Goal: Task Accomplishment & Management: Complete application form

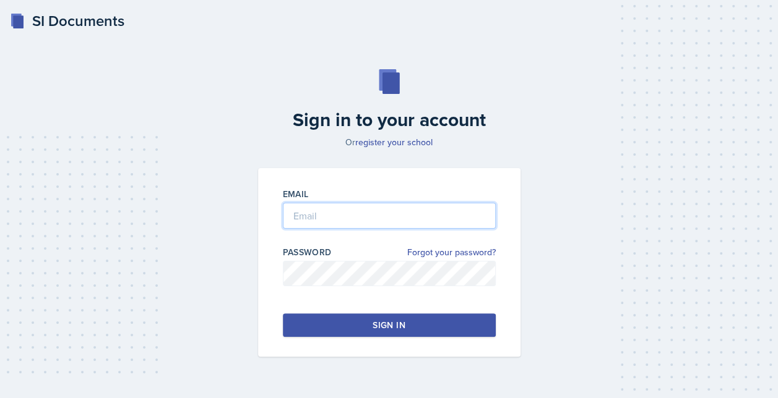
type input "[EMAIL_ADDRESS][DOMAIN_NAME]"
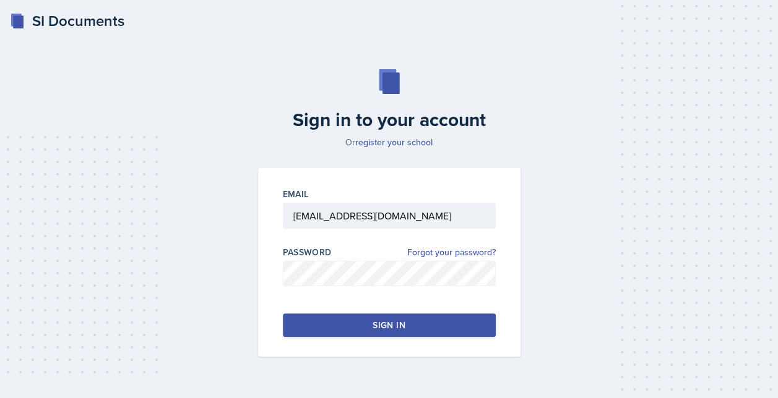
click at [354, 317] on button "Sign in" at bounding box center [389, 326] width 213 height 24
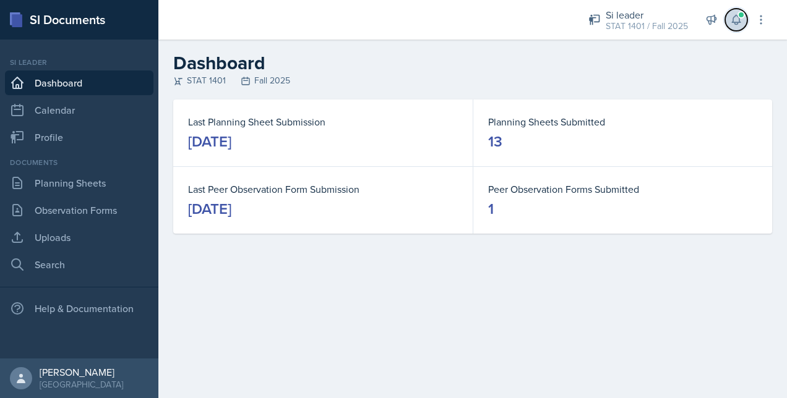
click at [742, 23] on button at bounding box center [736, 20] width 22 height 22
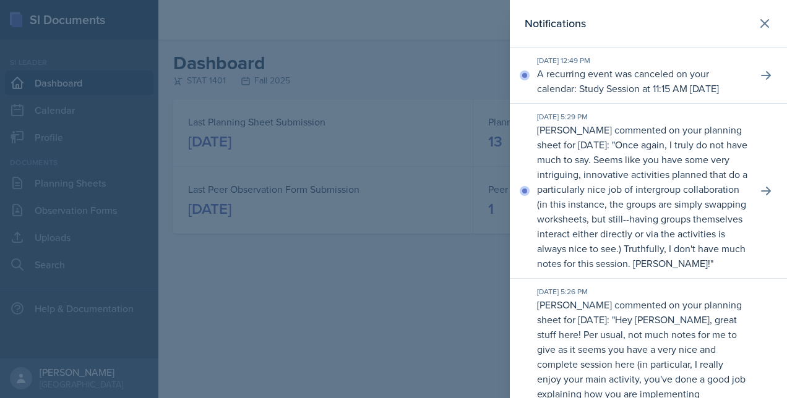
click at [428, 141] on div at bounding box center [393, 199] width 787 height 398
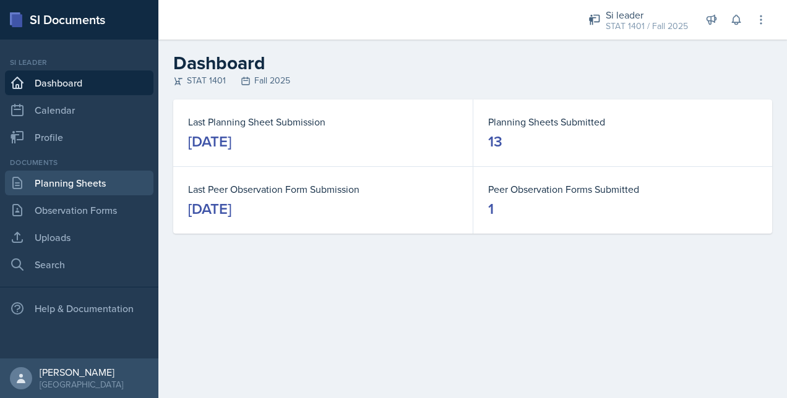
click at [77, 184] on link "Planning Sheets" at bounding box center [79, 183] width 148 height 25
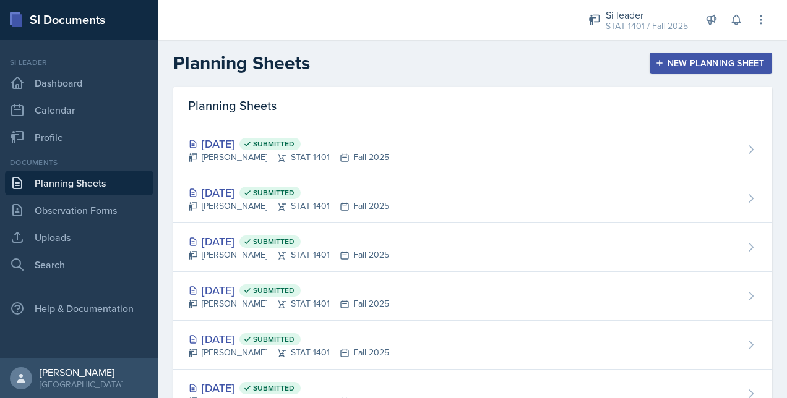
click at [661, 59] on div "New Planning Sheet" at bounding box center [711, 63] width 106 height 10
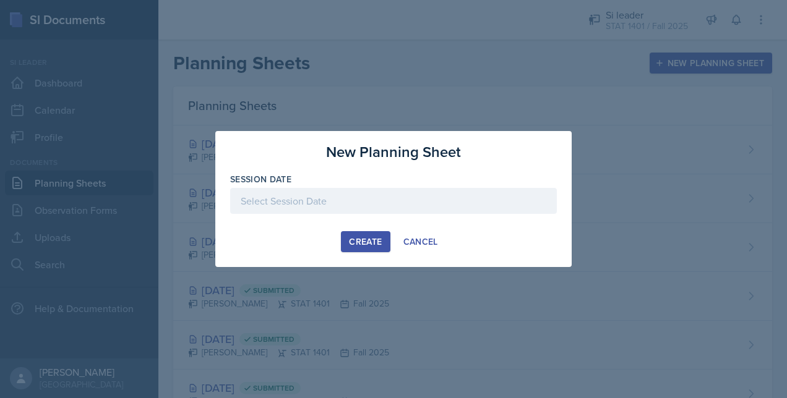
click at [451, 184] on div "Session Date" at bounding box center [393, 179] width 327 height 12
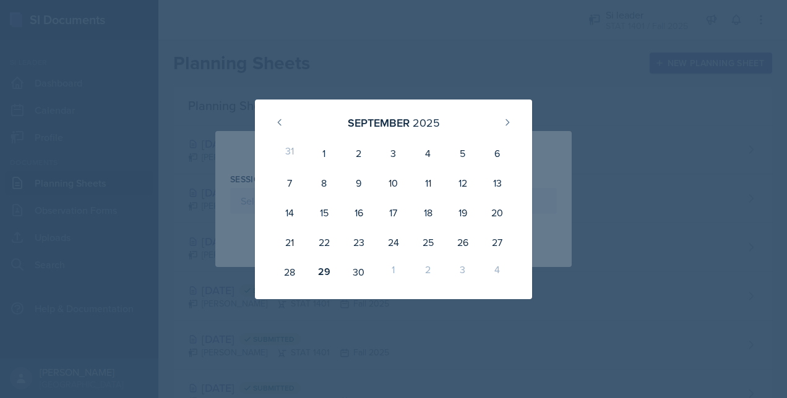
click at [511, 136] on div "31 1 2 3 4 5 6 7 8 9 10 11 12 13 14 15 16 17 18 19 20 21 22 23 24 25 26 27 28 2…" at bounding box center [393, 212] width 247 height 153
click at [508, 124] on icon at bounding box center [507, 123] width 10 height 10
click at [360, 184] on div "7" at bounding box center [359, 183] width 35 height 30
type input "[DATE]"
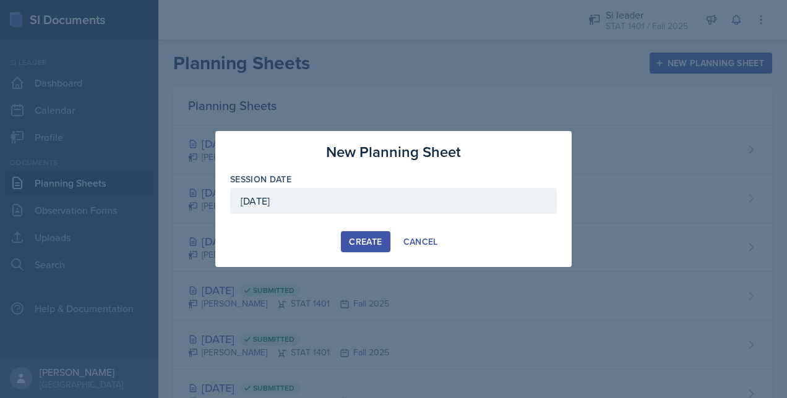
click at [369, 240] on div "Create" at bounding box center [365, 242] width 33 height 10
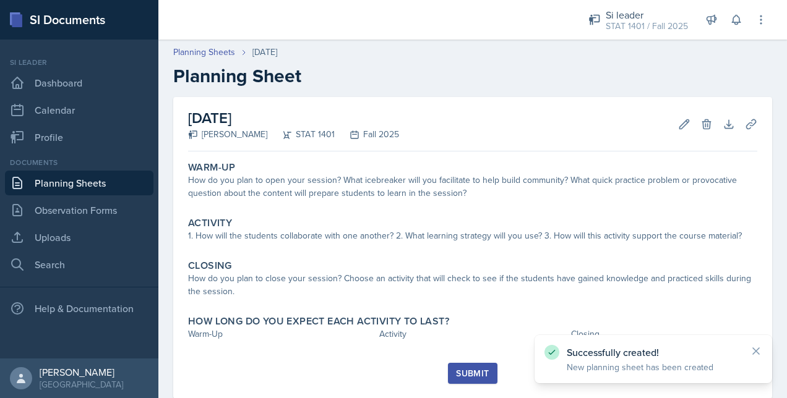
click at [117, 183] on link "Planning Sheets" at bounding box center [79, 183] width 148 height 25
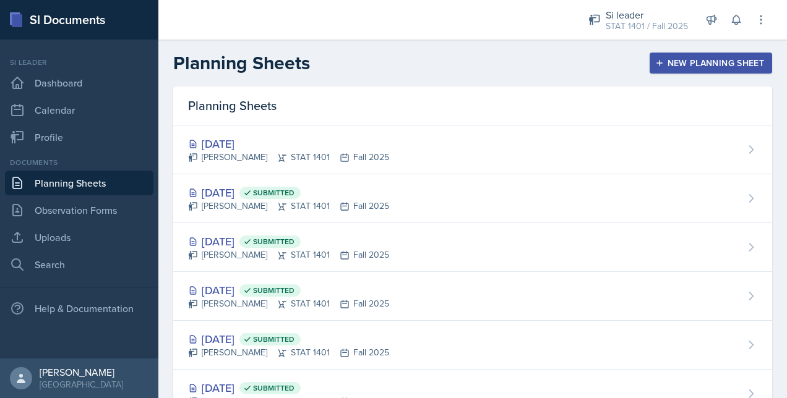
click at [660, 64] on div "New Planning Sheet" at bounding box center [711, 63] width 106 height 10
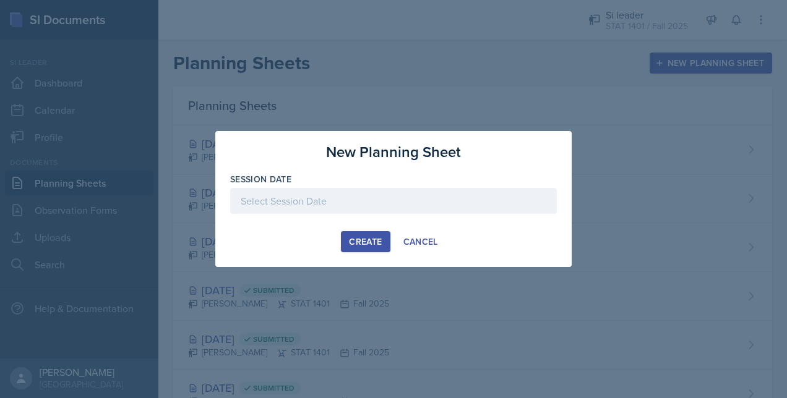
click at [317, 199] on div at bounding box center [393, 201] width 327 height 26
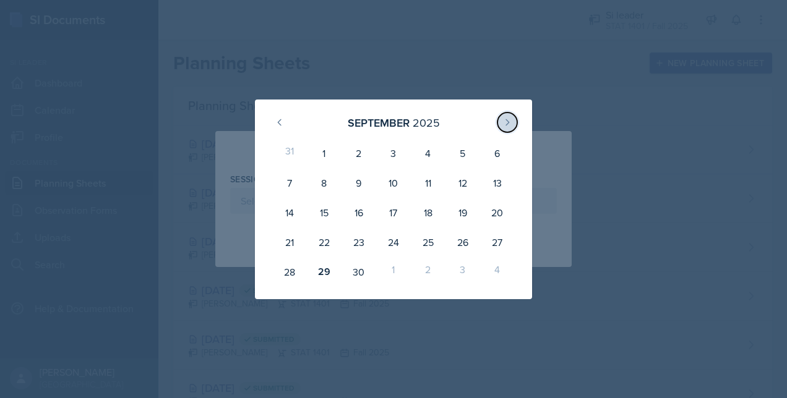
click at [503, 119] on icon at bounding box center [507, 123] width 10 height 10
click at [419, 192] on div "9" at bounding box center [428, 183] width 35 height 30
type input "[DATE]"
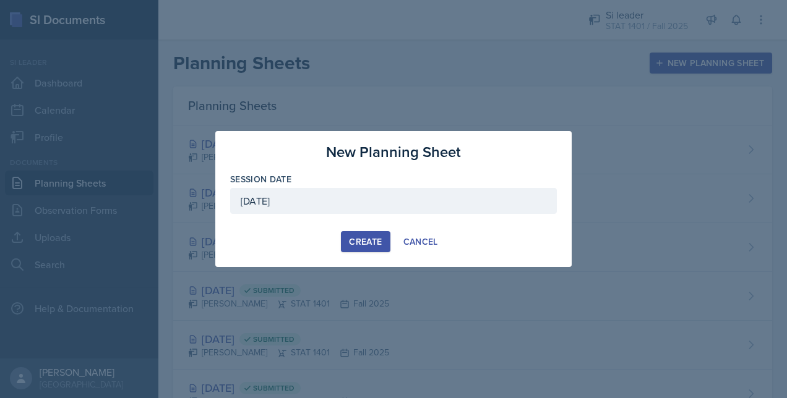
click at [356, 243] on div "Create" at bounding box center [365, 242] width 33 height 10
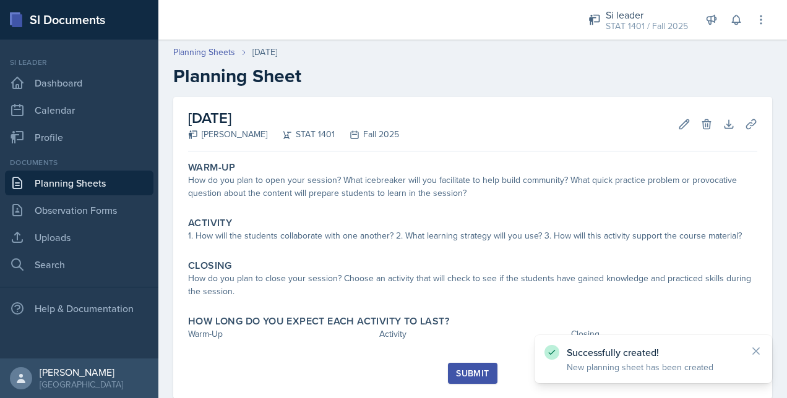
click at [113, 179] on link "Planning Sheets" at bounding box center [79, 183] width 148 height 25
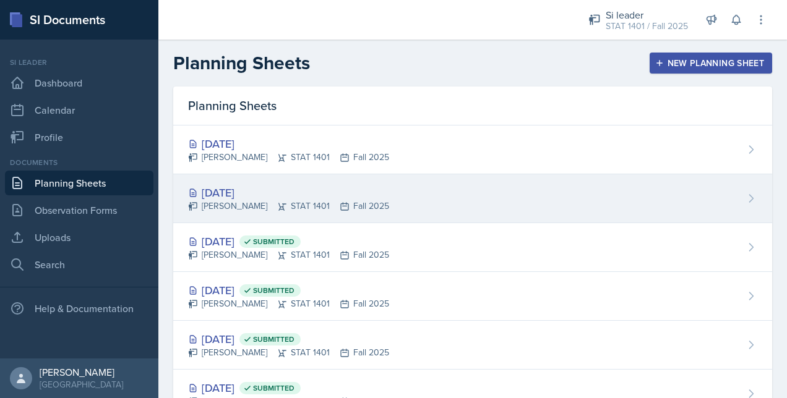
click at [332, 183] on div "[DATE] [PERSON_NAME] STAT 1401 Fall 2025" at bounding box center [472, 198] width 599 height 49
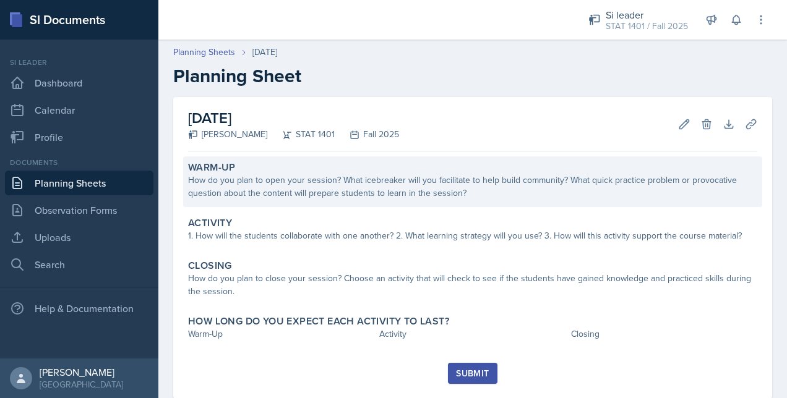
click at [348, 201] on div "Warm-Up How do you plan to open your session? What icebreaker will you facilita…" at bounding box center [472, 182] width 579 height 51
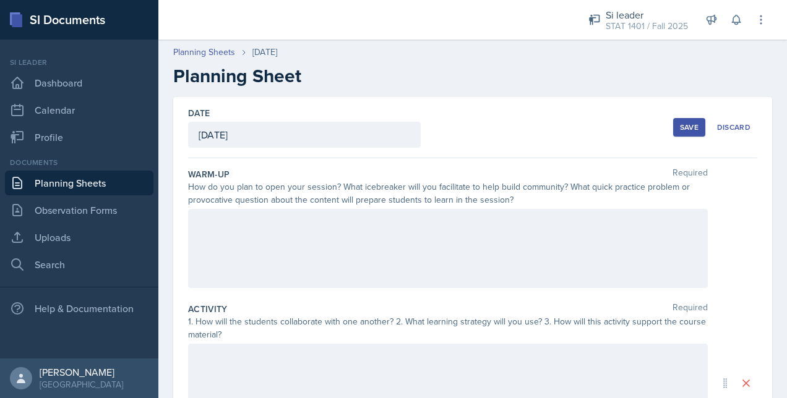
click at [322, 235] on div at bounding box center [448, 248] width 520 height 79
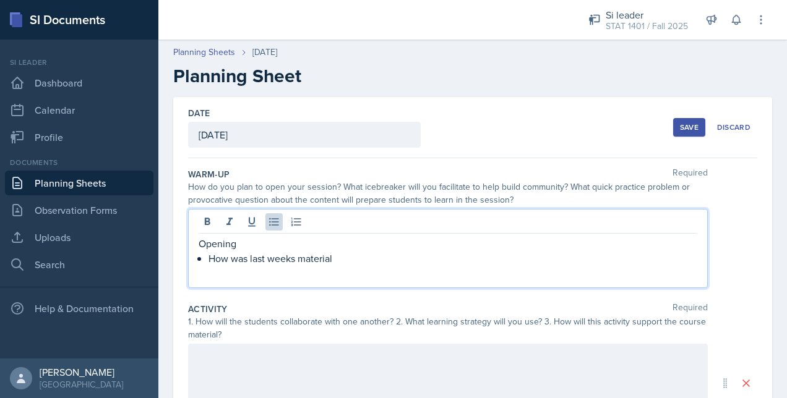
click at [239, 259] on p "How was last weeks material" at bounding box center [453, 258] width 489 height 15
click at [377, 259] on p "How well did last weeks material" at bounding box center [453, 258] width 489 height 15
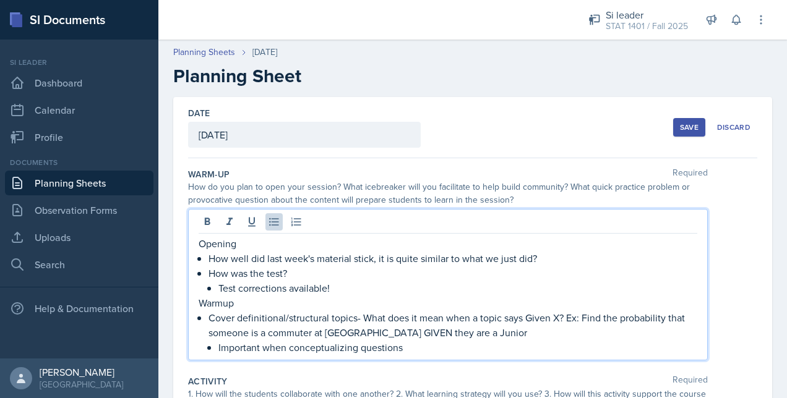
click at [441, 344] on p "Important when conceptualizing questions" at bounding box center [457, 347] width 479 height 15
click at [343, 315] on p "Cover definitional/structural topics- What does it mean when a topic says Given…" at bounding box center [453, 326] width 489 height 30
click at [480, 345] on p "Important when conceptualizing questions" at bounding box center [457, 347] width 479 height 15
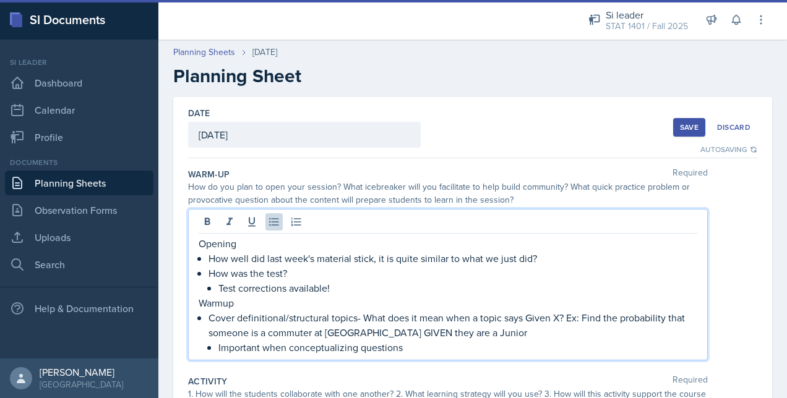
click at [569, 317] on p "Cover definitional/structural topics- What does it mean when a topic says Given…" at bounding box center [453, 326] width 489 height 30
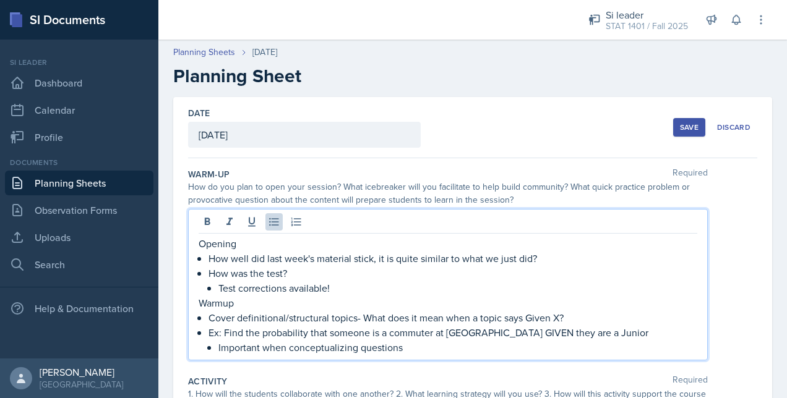
click at [592, 332] on p "Ex: Find the probability that someone is a commuter at [GEOGRAPHIC_DATA] GIVEN …" at bounding box center [453, 332] width 489 height 15
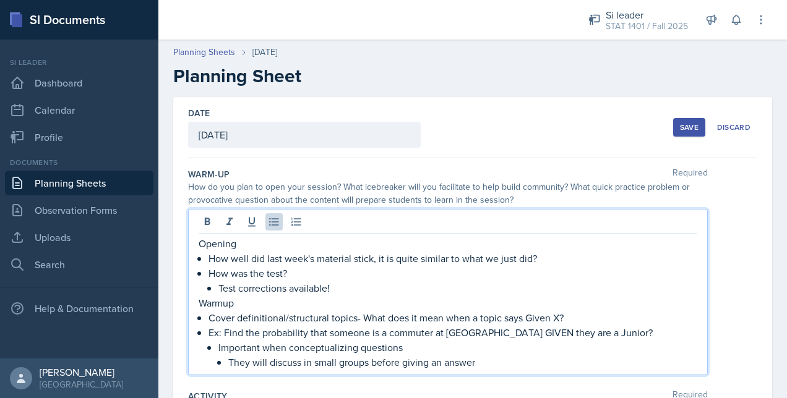
click at [562, 174] on div "Warm-Up Required" at bounding box center [472, 174] width 569 height 12
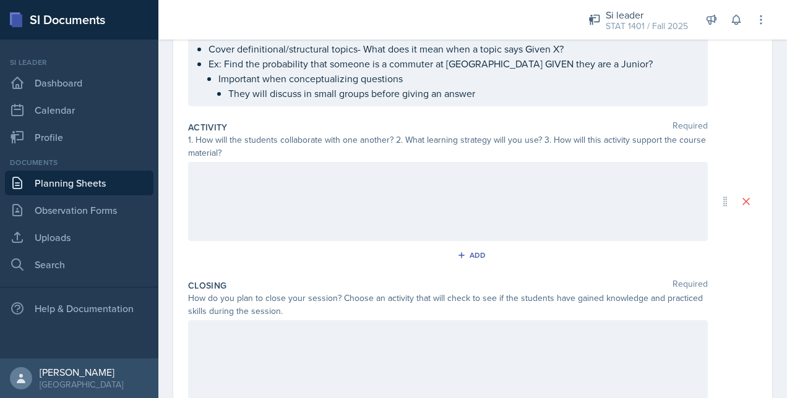
click at [530, 181] on div at bounding box center [448, 201] width 520 height 79
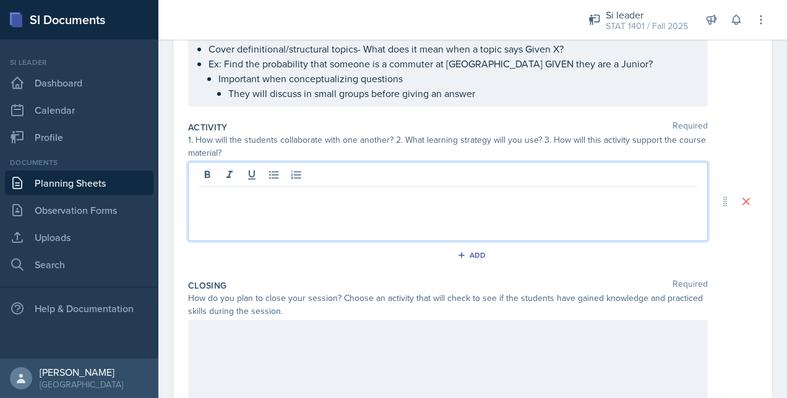
scroll to position [269, 0]
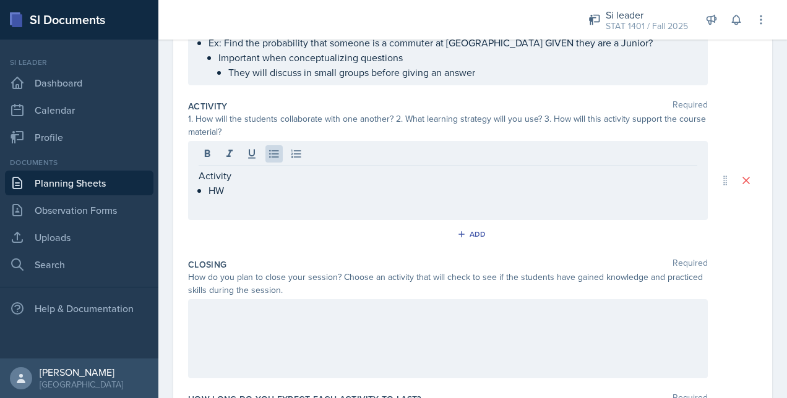
click at [387, 327] on div at bounding box center [448, 338] width 520 height 79
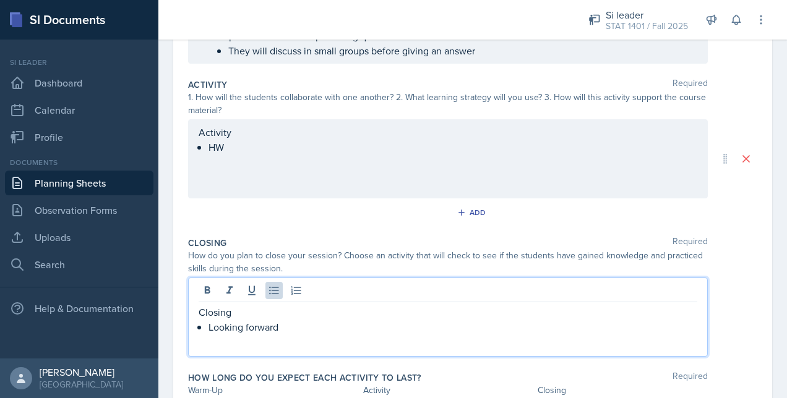
click at [273, 145] on div "Activity HW" at bounding box center [448, 140] width 499 height 30
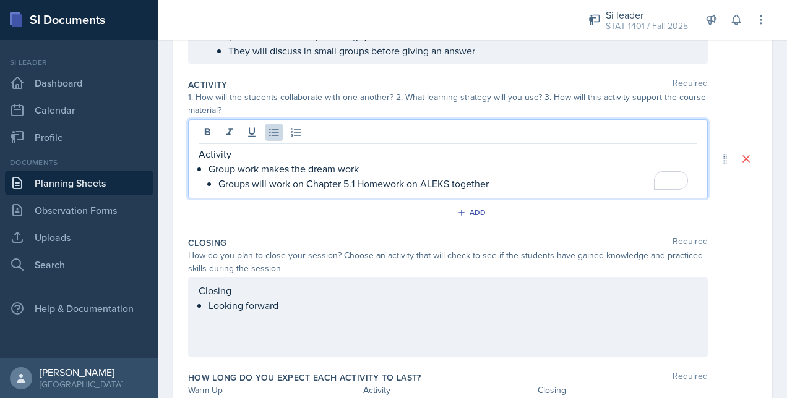
click at [224, 183] on p "Groups will work on Chapter 5.1 Homework on ALEKS together" at bounding box center [457, 183] width 479 height 15
click at [551, 186] on p "Small groups of 2-3 will work on Chapter 5.1 Homework on ALEKS together" at bounding box center [457, 183] width 479 height 15
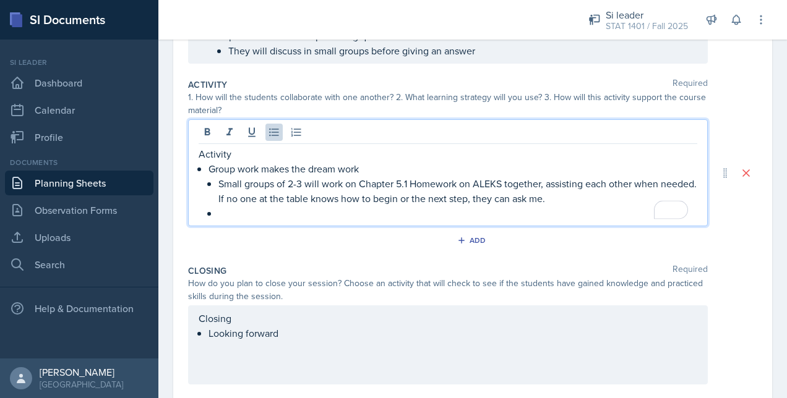
click at [280, 210] on p "To enrich screen reader interactions, please activate Accessibility in Grammarl…" at bounding box center [457, 213] width 479 height 15
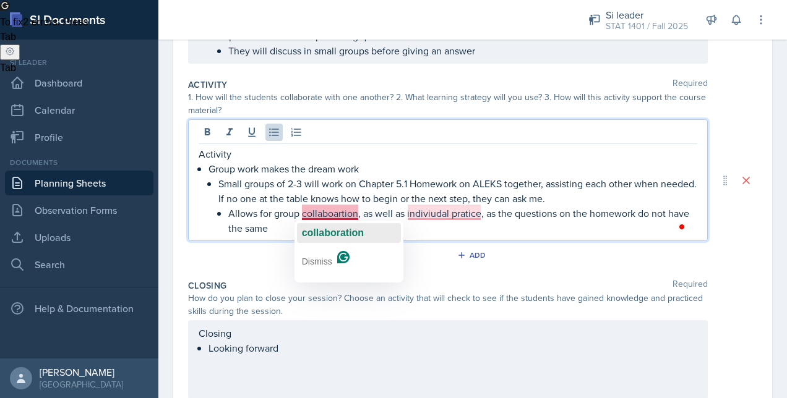
click at [332, 228] on span "collaboration" at bounding box center [333, 233] width 62 height 11
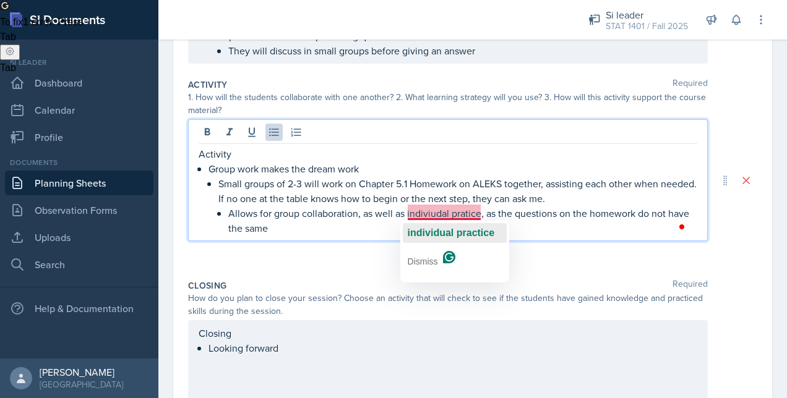
click at [439, 228] on span "individual practice" at bounding box center [451, 233] width 87 height 11
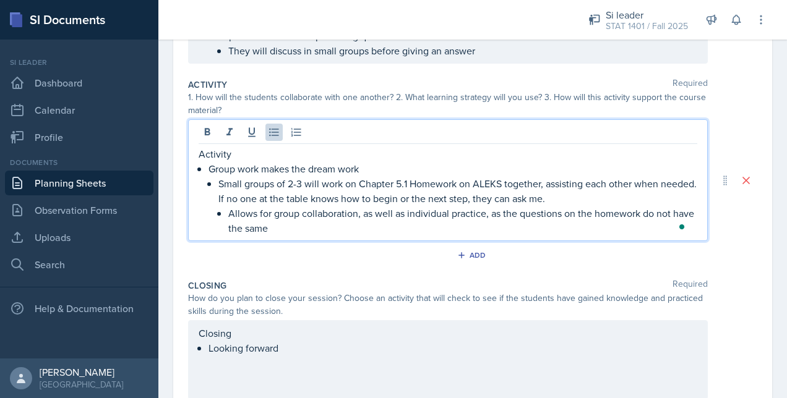
click at [422, 223] on p "Allows for group collaboration, as well as individual practice, as the question…" at bounding box center [462, 221] width 469 height 30
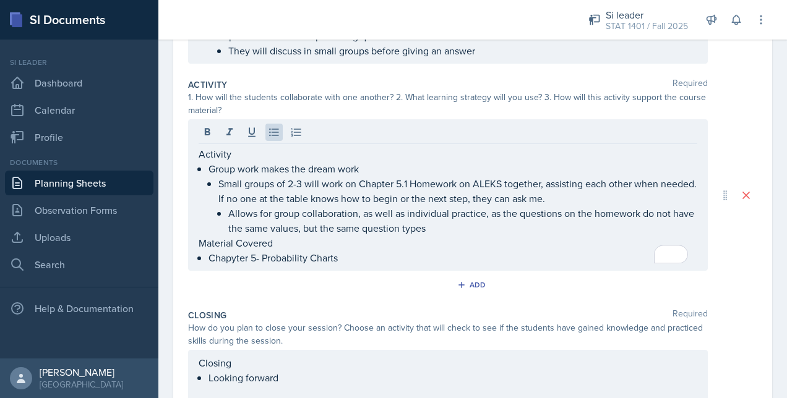
click at [358, 301] on div "Activity Required 1. How will the students collaborate with one another? 2. Wha…" at bounding box center [472, 189] width 569 height 231
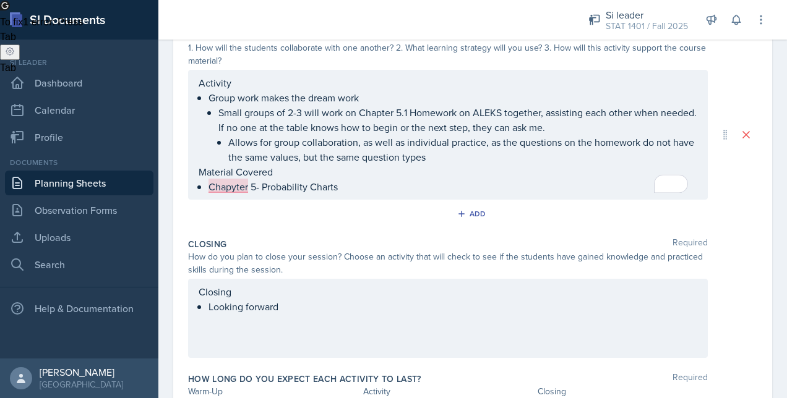
click at [354, 299] on p "Looking forward" at bounding box center [453, 306] width 489 height 15
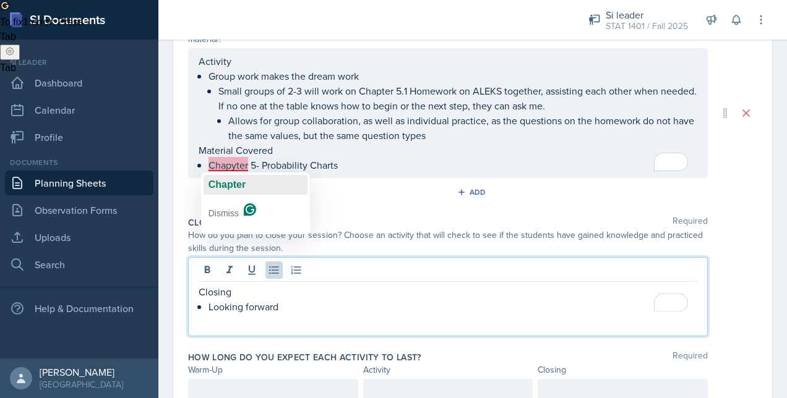
click at [224, 184] on span "Chapter" at bounding box center [227, 184] width 37 height 11
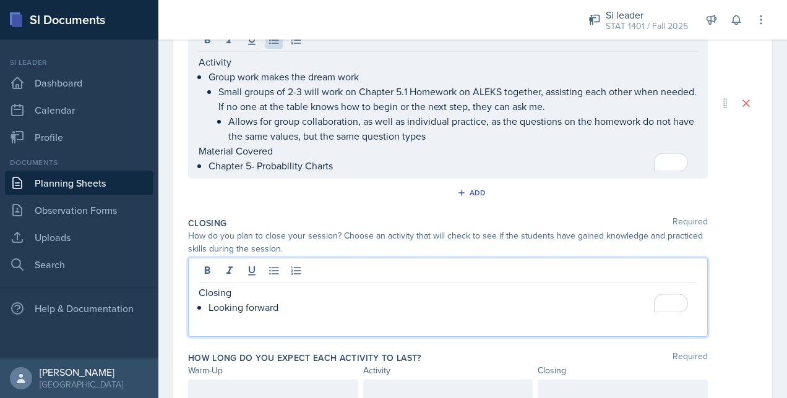
click at [322, 293] on p "Closing" at bounding box center [448, 292] width 499 height 15
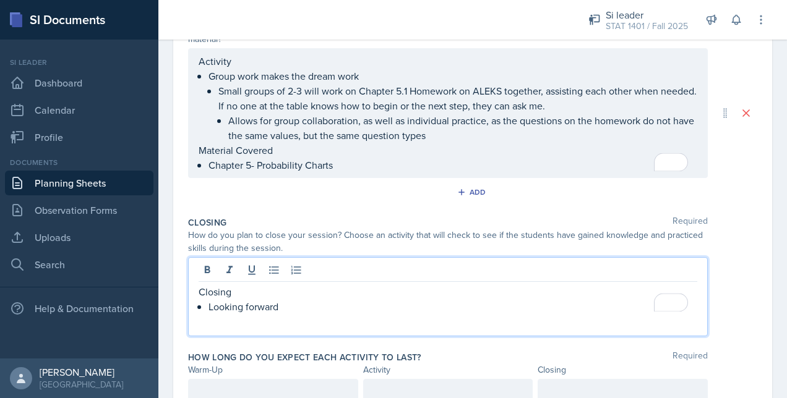
click at [322, 301] on p "Looking forward" at bounding box center [453, 306] width 489 height 15
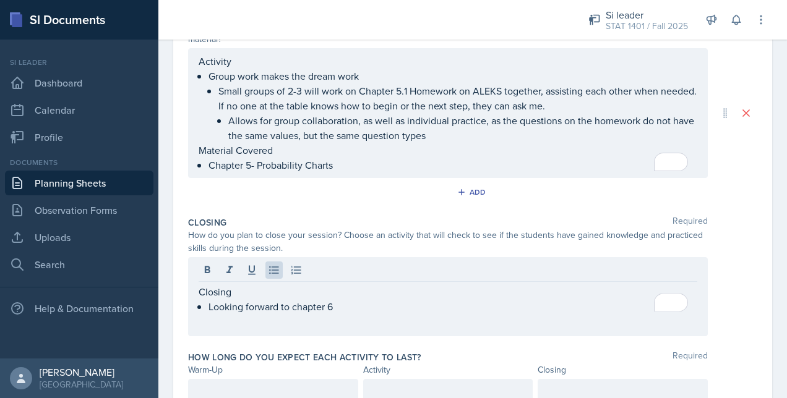
click at [366, 229] on div "How do you plan to close your session? Choose an activity that will check to se…" at bounding box center [448, 242] width 520 height 26
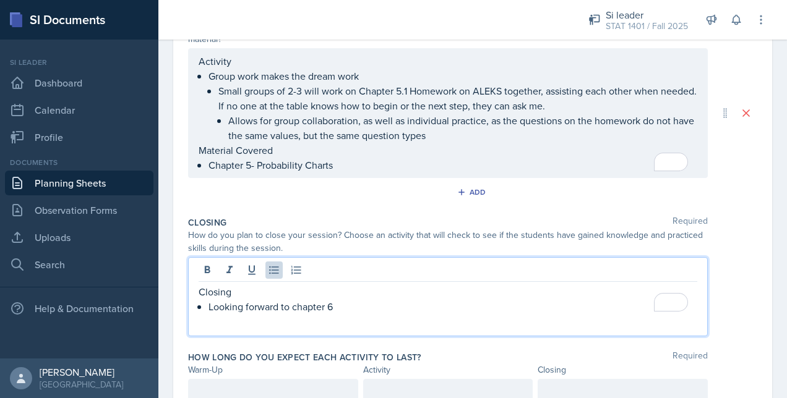
click at [425, 286] on div "Closing Looking forward to chapter 6" at bounding box center [448, 300] width 499 height 30
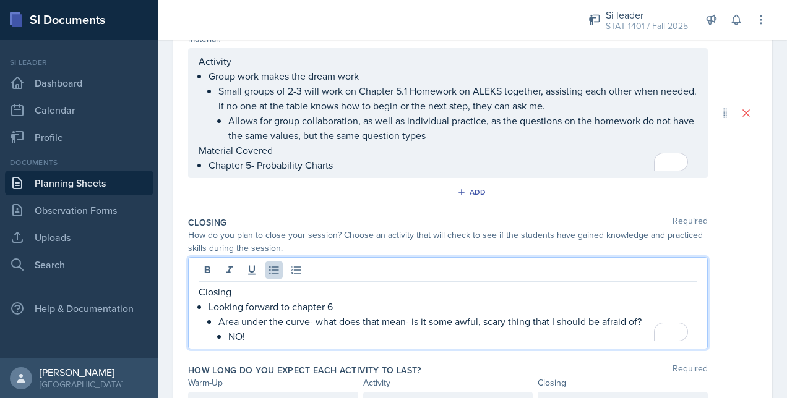
click at [382, 338] on p "NO!" at bounding box center [462, 336] width 469 height 15
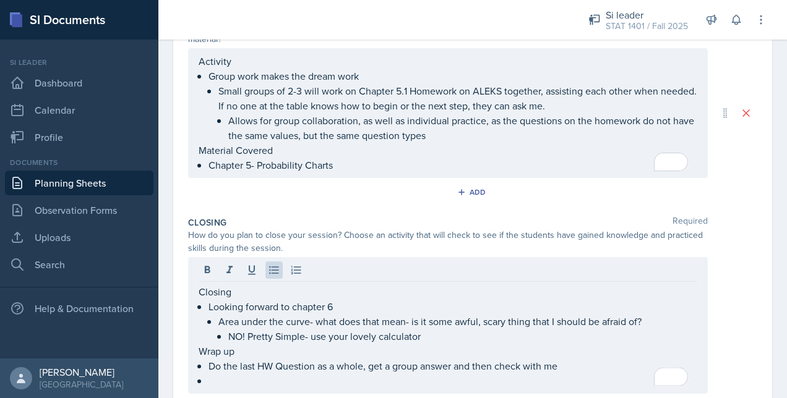
click at [594, 173] on div "Activity Group work makes the dream work Small groups of 2-3 will work on Chapt…" at bounding box center [448, 113] width 520 height 130
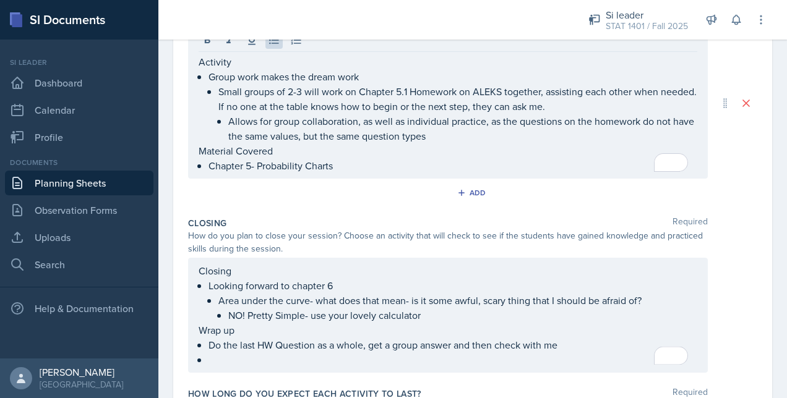
click at [519, 225] on div "Closing Required" at bounding box center [472, 223] width 569 height 12
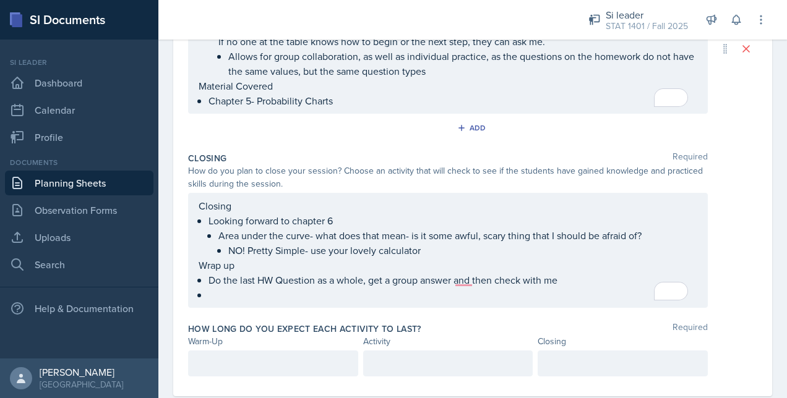
scroll to position [450, 0]
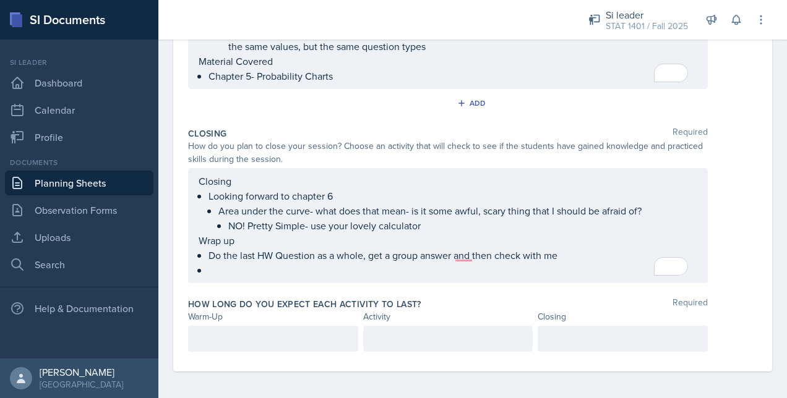
click at [280, 346] on div at bounding box center [273, 339] width 170 height 26
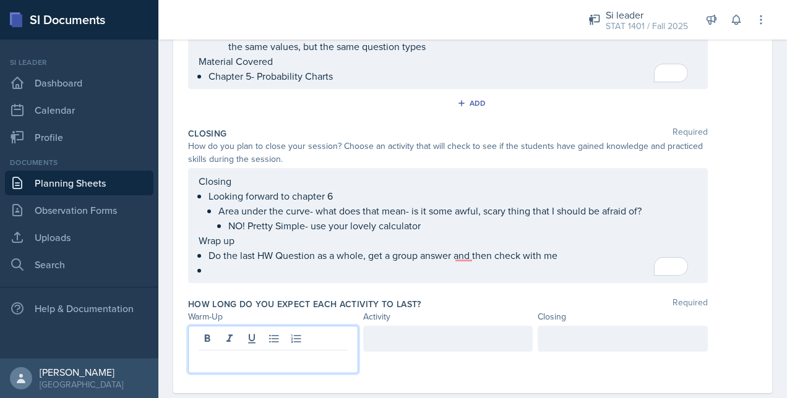
scroll to position [472, 0]
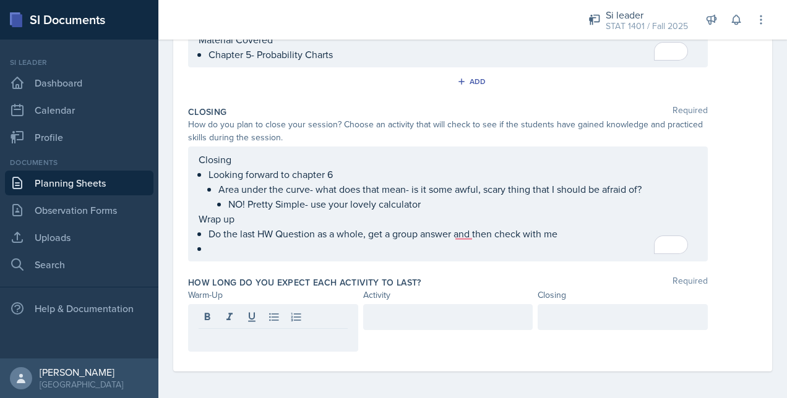
click at [280, 346] on div at bounding box center [273, 328] width 170 height 48
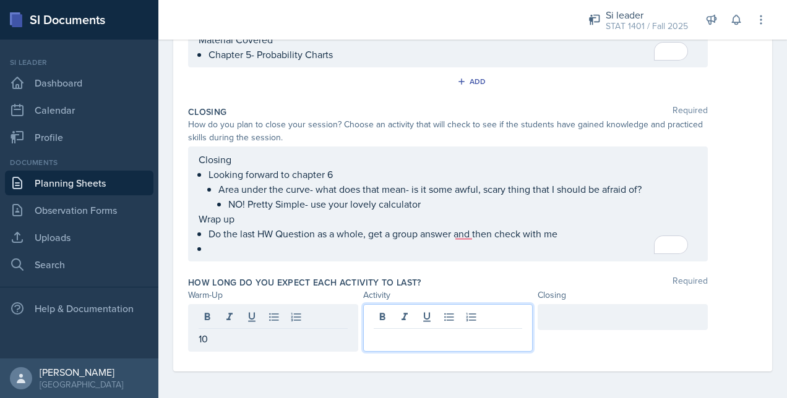
click at [401, 312] on div at bounding box center [448, 328] width 170 height 48
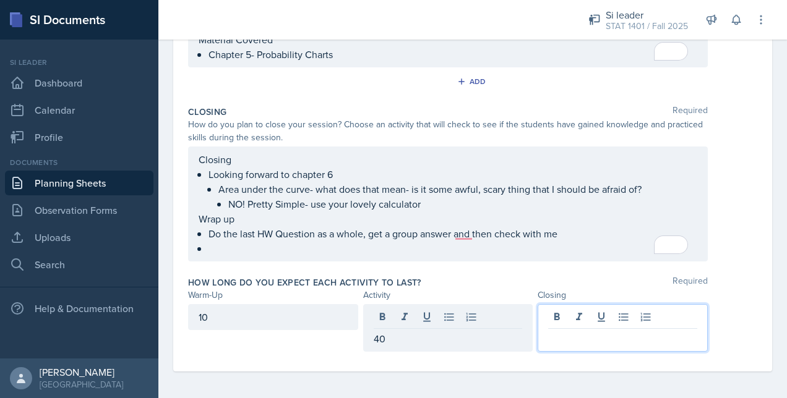
click at [567, 316] on div at bounding box center [623, 328] width 170 height 48
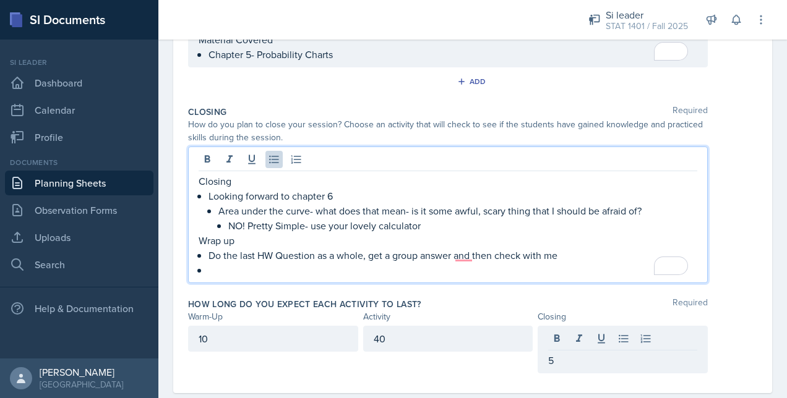
click at [465, 248] on p "Do the last HW Question as a whole, get a group answer and then check with me" at bounding box center [453, 255] width 489 height 15
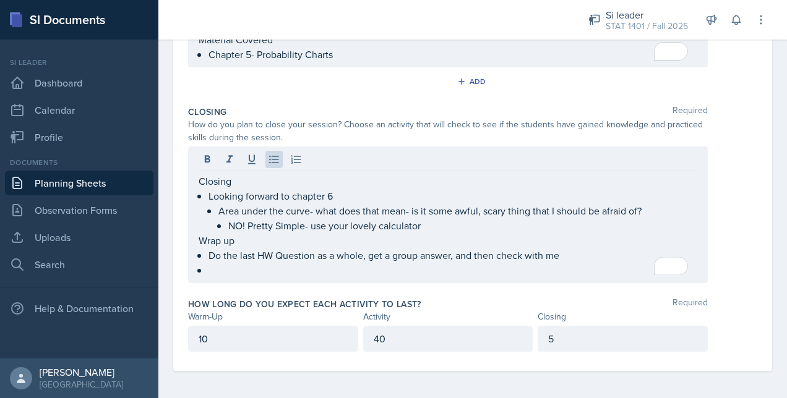
scroll to position [0, 0]
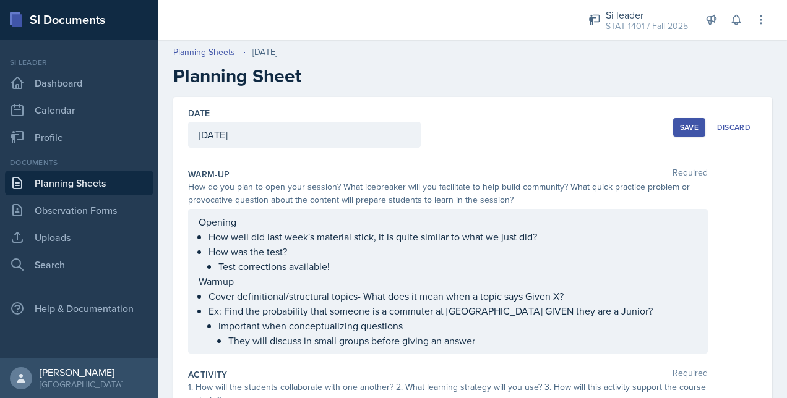
click at [680, 124] on div "Save" at bounding box center [689, 128] width 19 height 10
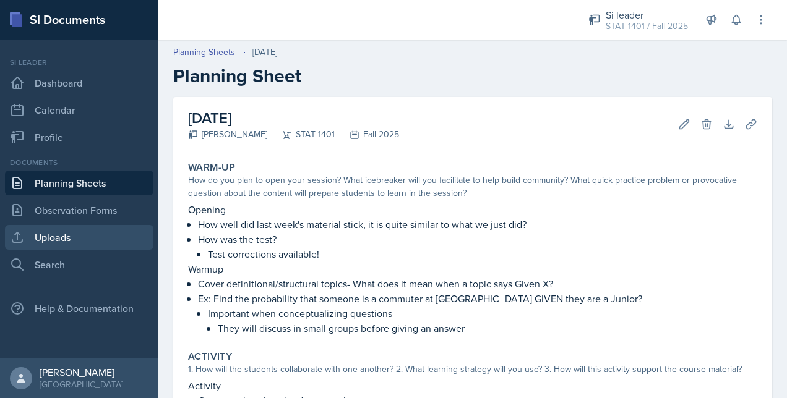
click at [82, 239] on link "Uploads" at bounding box center [79, 237] width 148 height 25
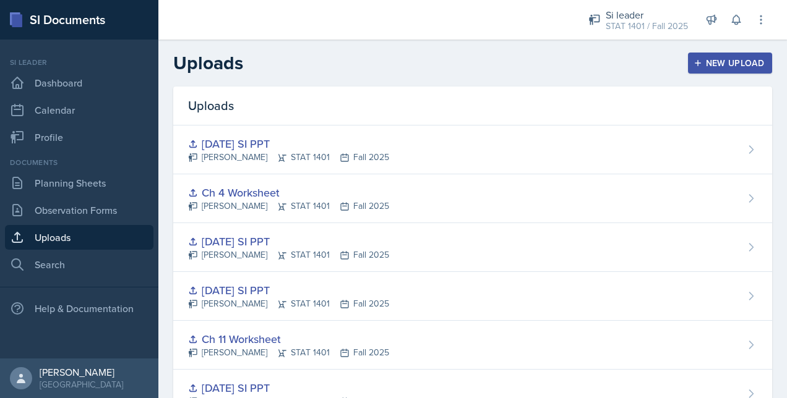
click at [706, 61] on div "New Upload" at bounding box center [730, 63] width 69 height 10
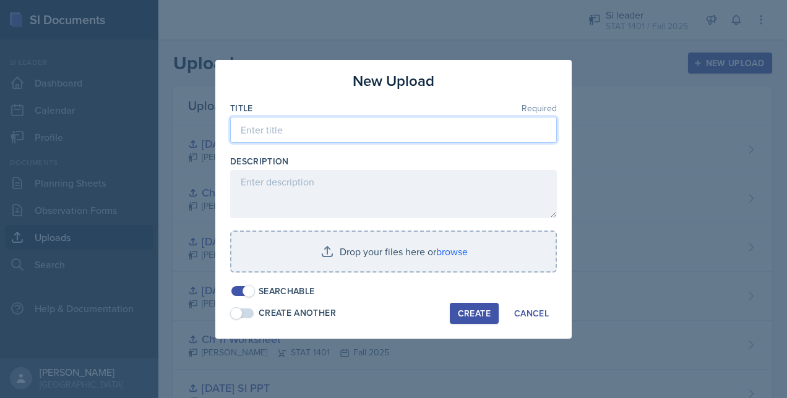
click at [416, 130] on input at bounding box center [393, 130] width 327 height 26
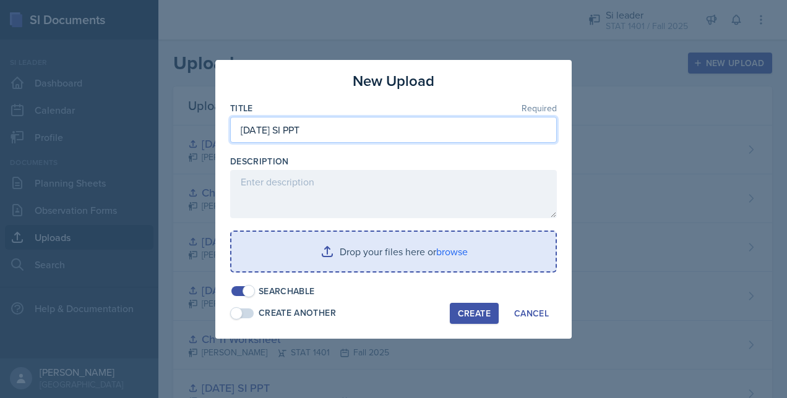
type input "[DATE] SI PPT"
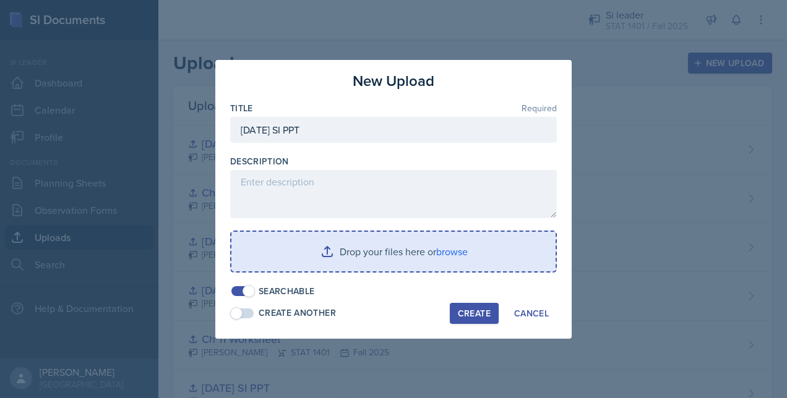
click at [406, 244] on input "file" at bounding box center [393, 252] width 324 height 40
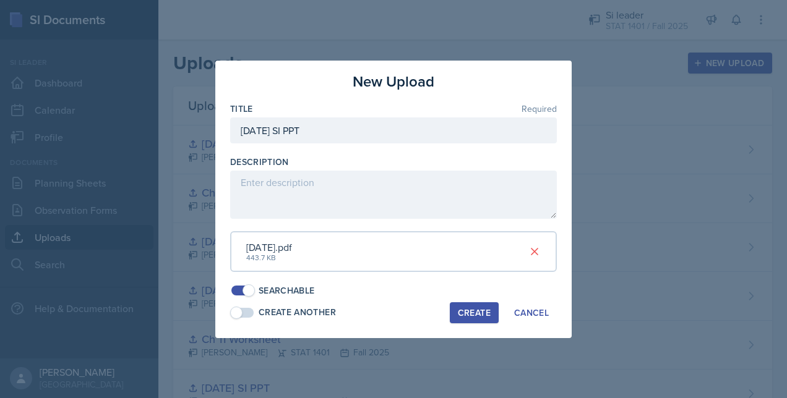
click at [479, 314] on div "Create" at bounding box center [474, 313] width 33 height 10
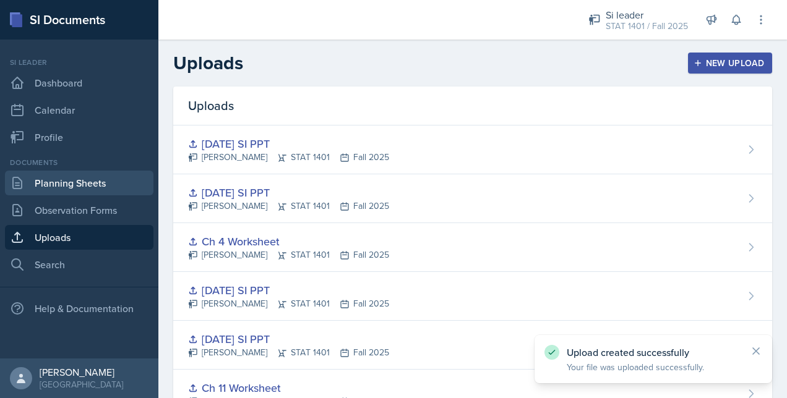
click at [25, 188] on link "Planning Sheets" at bounding box center [79, 183] width 148 height 25
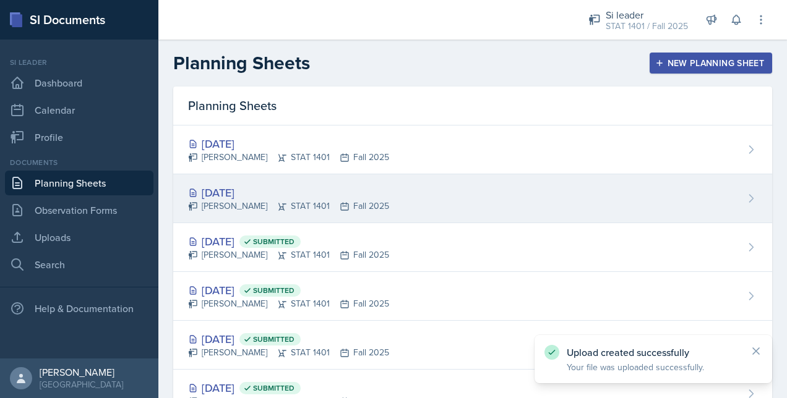
click at [358, 191] on div "[DATE]" at bounding box center [288, 192] width 201 height 17
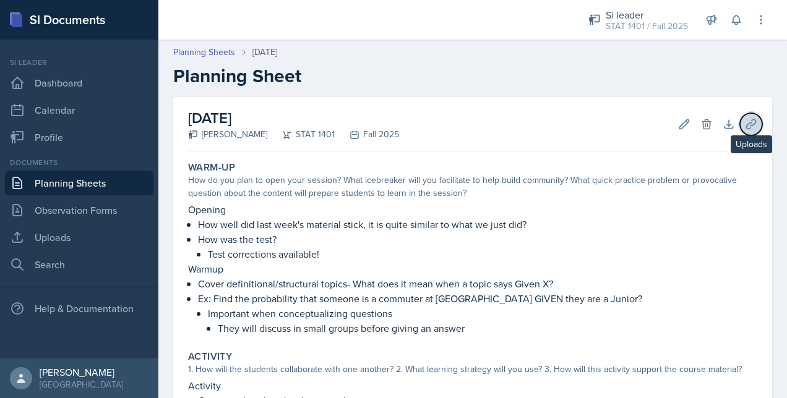
click at [740, 127] on button "Uploads" at bounding box center [751, 124] width 22 height 22
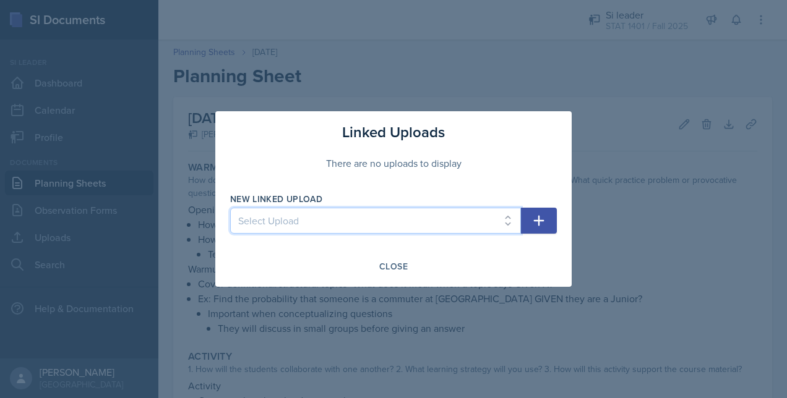
click at [360, 210] on select "Select Upload [DATE] SI PPT [DATE] SI PPT Chapter Summary Slides Ch 1 Worksheet…" at bounding box center [375, 221] width 291 height 26
select select "ba3aab5c-3653-407c-bcc5-af74419b0e55"
click at [230, 208] on select "Select Upload [DATE] SI PPT [DATE] SI PPT Chapter Summary Slides Ch 1 Worksheet…" at bounding box center [375, 221] width 291 height 26
click at [528, 224] on button "button" at bounding box center [539, 221] width 36 height 26
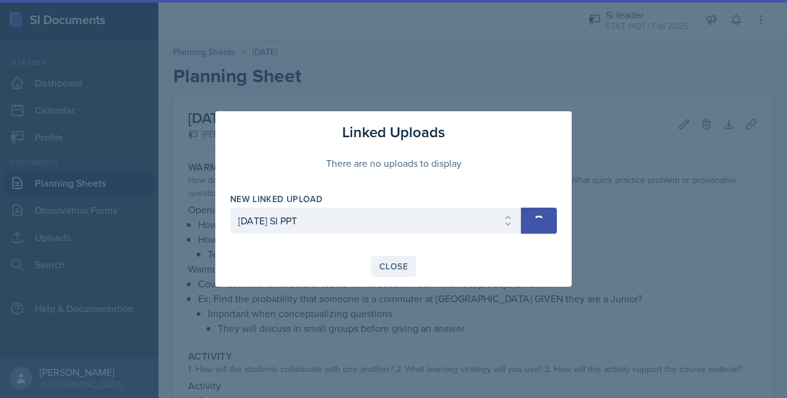
select select
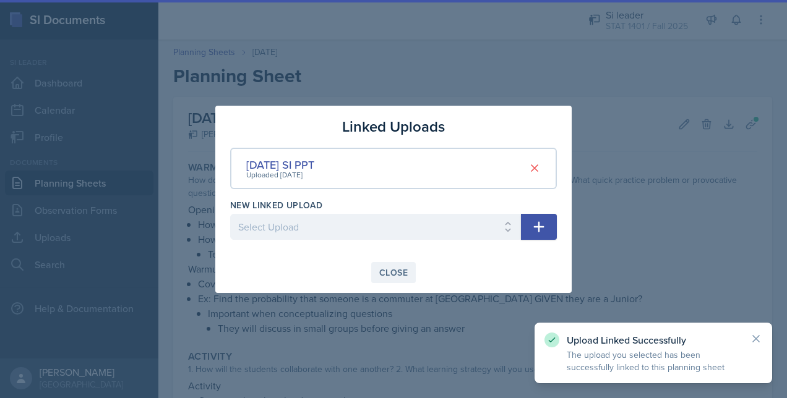
click at [400, 277] on div "Close" at bounding box center [393, 273] width 28 height 10
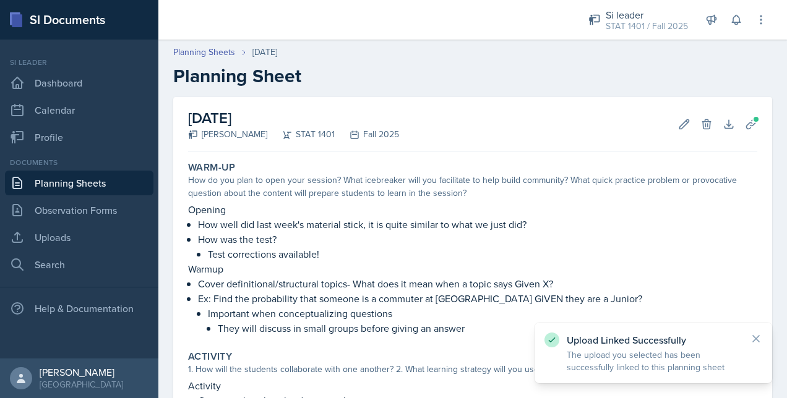
click at [95, 186] on link "Planning Sheets" at bounding box center [79, 183] width 148 height 25
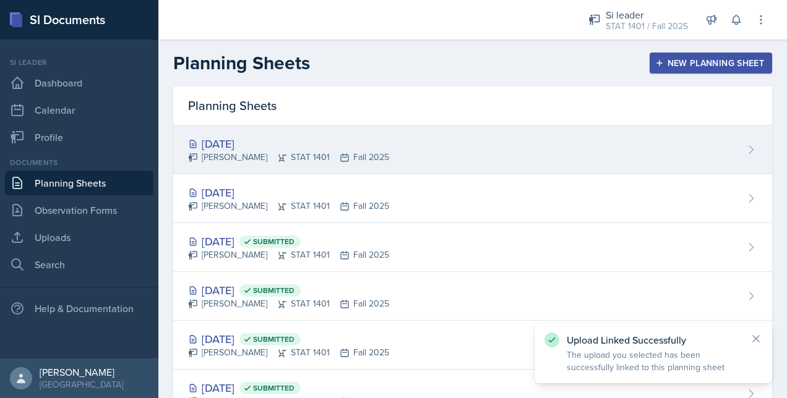
click at [386, 151] on div "[DATE] [PERSON_NAME] STAT 1401 Fall 2025" at bounding box center [472, 150] width 599 height 49
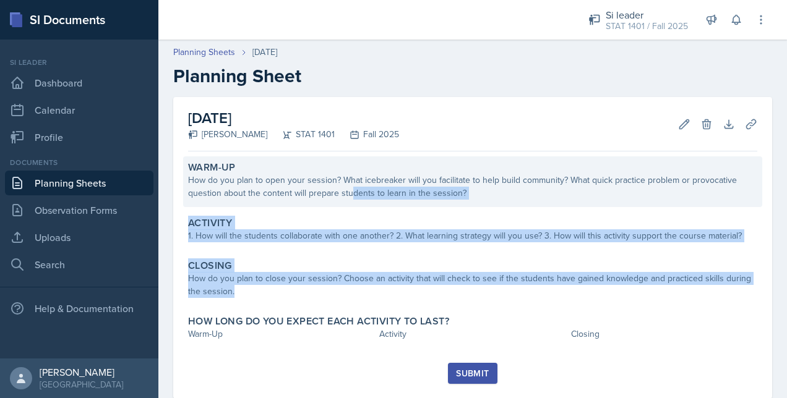
drag, startPoint x: 401, startPoint y: 302, endPoint x: 350, endPoint y: 192, distance: 121.0
click at [350, 192] on div "Warm-Up How do you plan to open your session? What icebreaker will you facilita…" at bounding box center [472, 260] width 569 height 207
click at [350, 192] on div "How do you plan to open your session? What icebreaker will you facilitate to he…" at bounding box center [472, 187] width 569 height 26
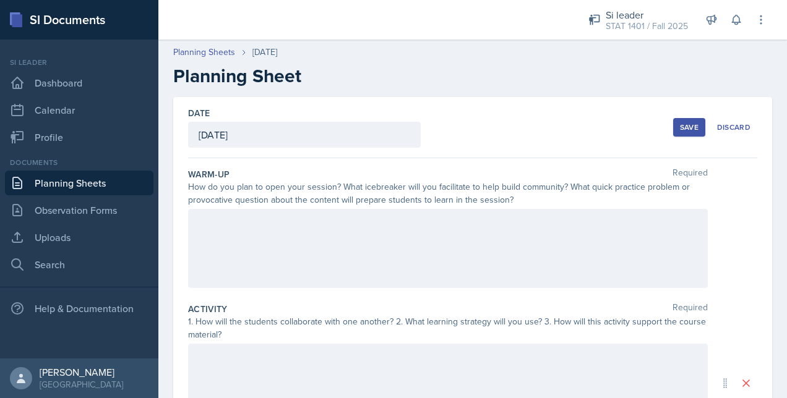
click at [307, 254] on div at bounding box center [448, 248] width 520 height 79
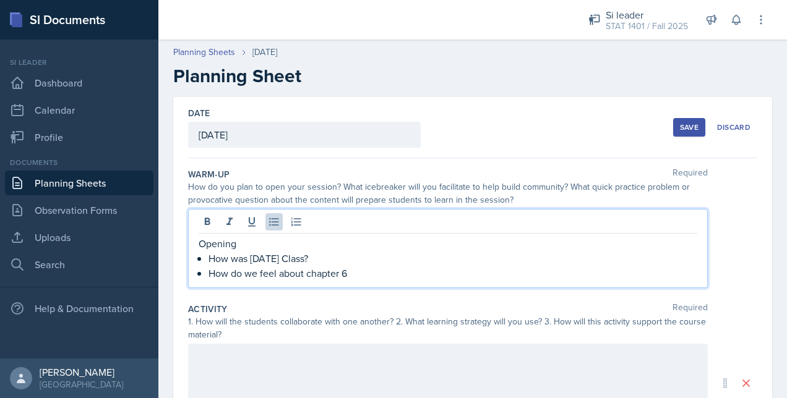
click at [204, 273] on div "Opening How was [DATE] Class? How do we feel about chapter 6" at bounding box center [448, 258] width 499 height 45
click at [441, 256] on p "How was [DATE] Class? / How do we feel about chapter 6" at bounding box center [453, 258] width 489 height 15
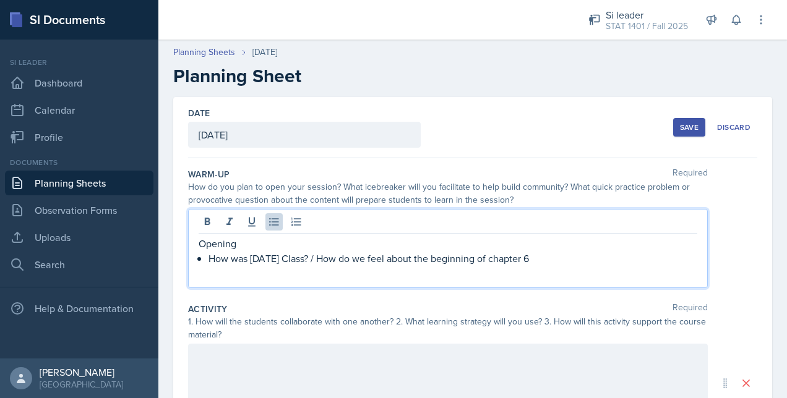
click at [609, 246] on p "Opening" at bounding box center [448, 243] width 499 height 15
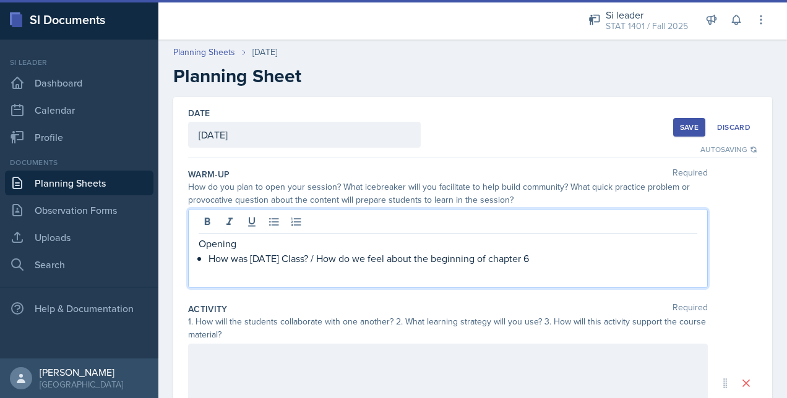
click at [605, 257] on p "How was [DATE] Class? / How do we feel about the beginning of chapter 6" at bounding box center [453, 258] width 489 height 15
